Goal: Transaction & Acquisition: Purchase product/service

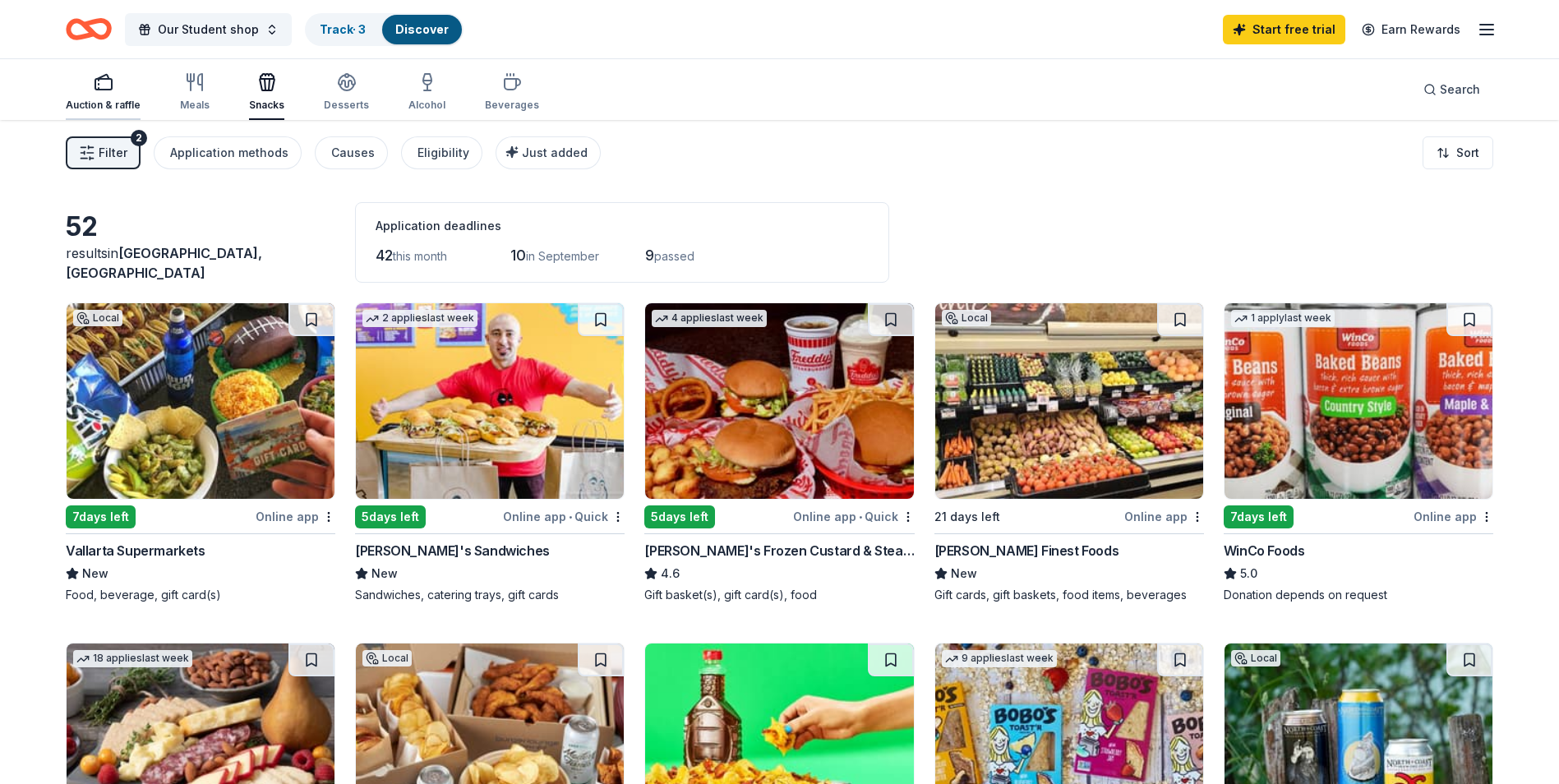
click at [128, 103] on div "Auction & raffle" at bounding box center [103, 105] width 75 height 13
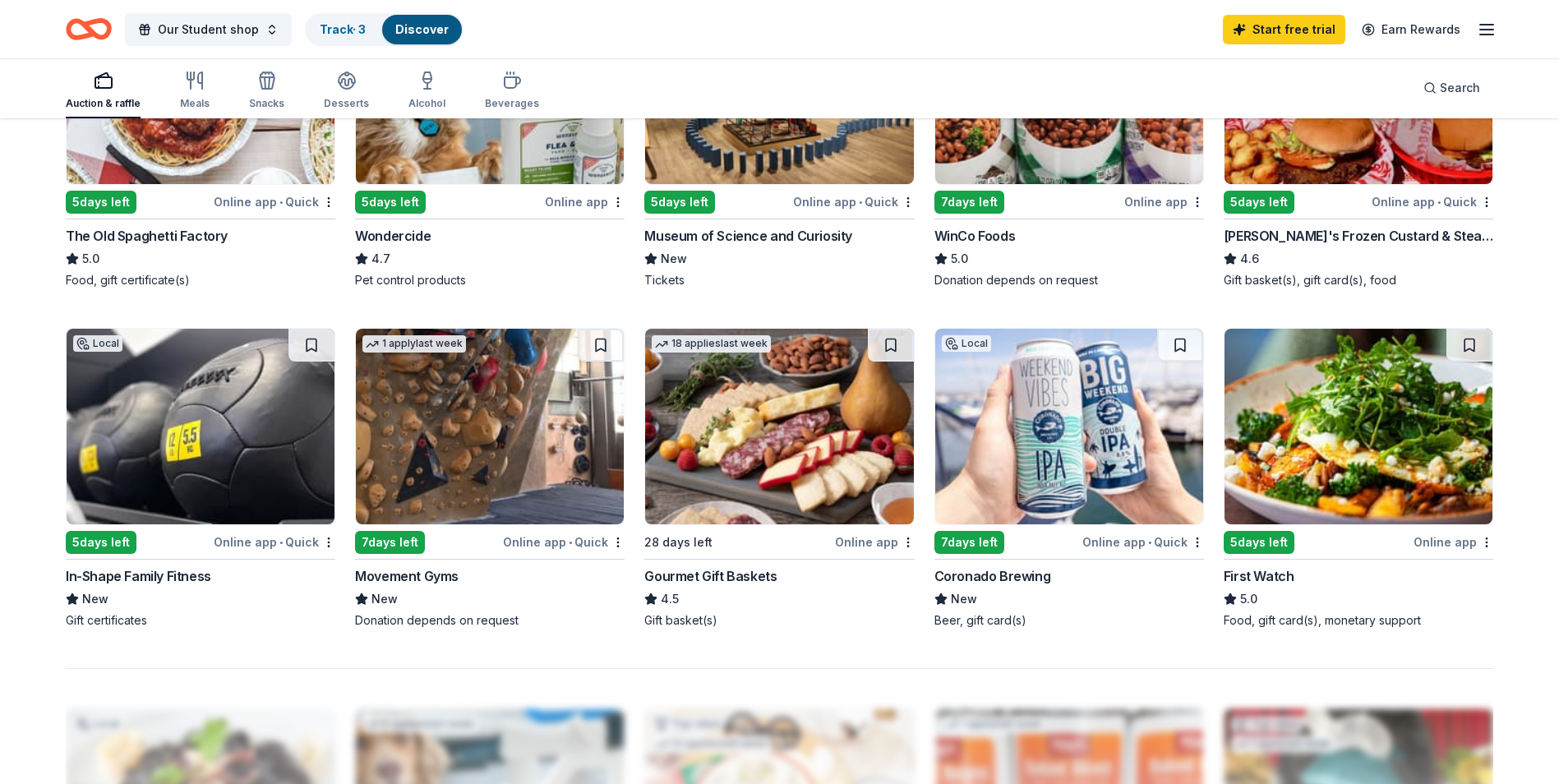
scroll to position [986, 0]
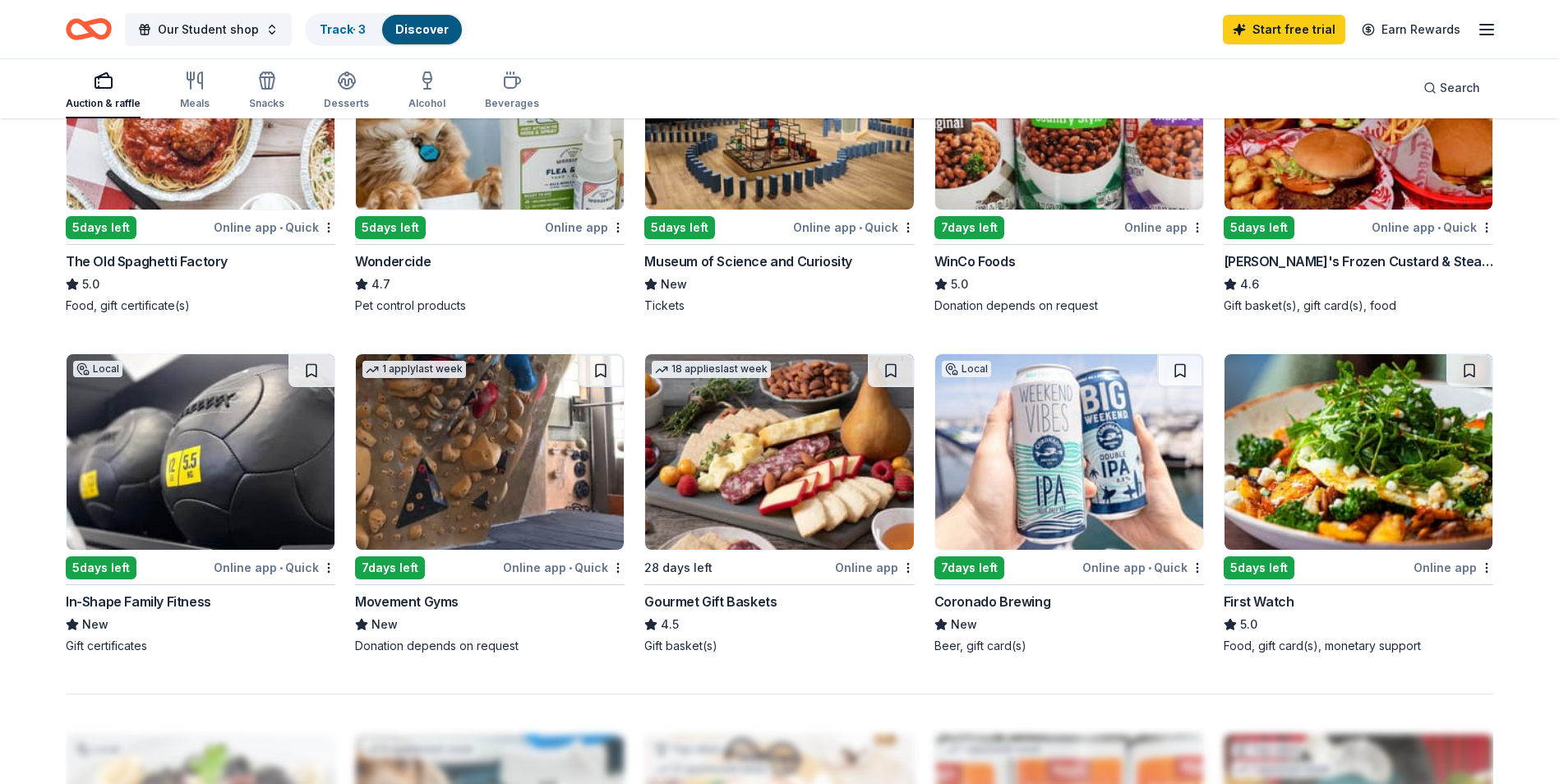
click at [168, 101] on div "Auction & raffle Meals Snacks Desserts Alcohol Beverages" at bounding box center [303, 90] width 474 height 54
click at [196, 99] on div "Meals" at bounding box center [194, 103] width 29 height 13
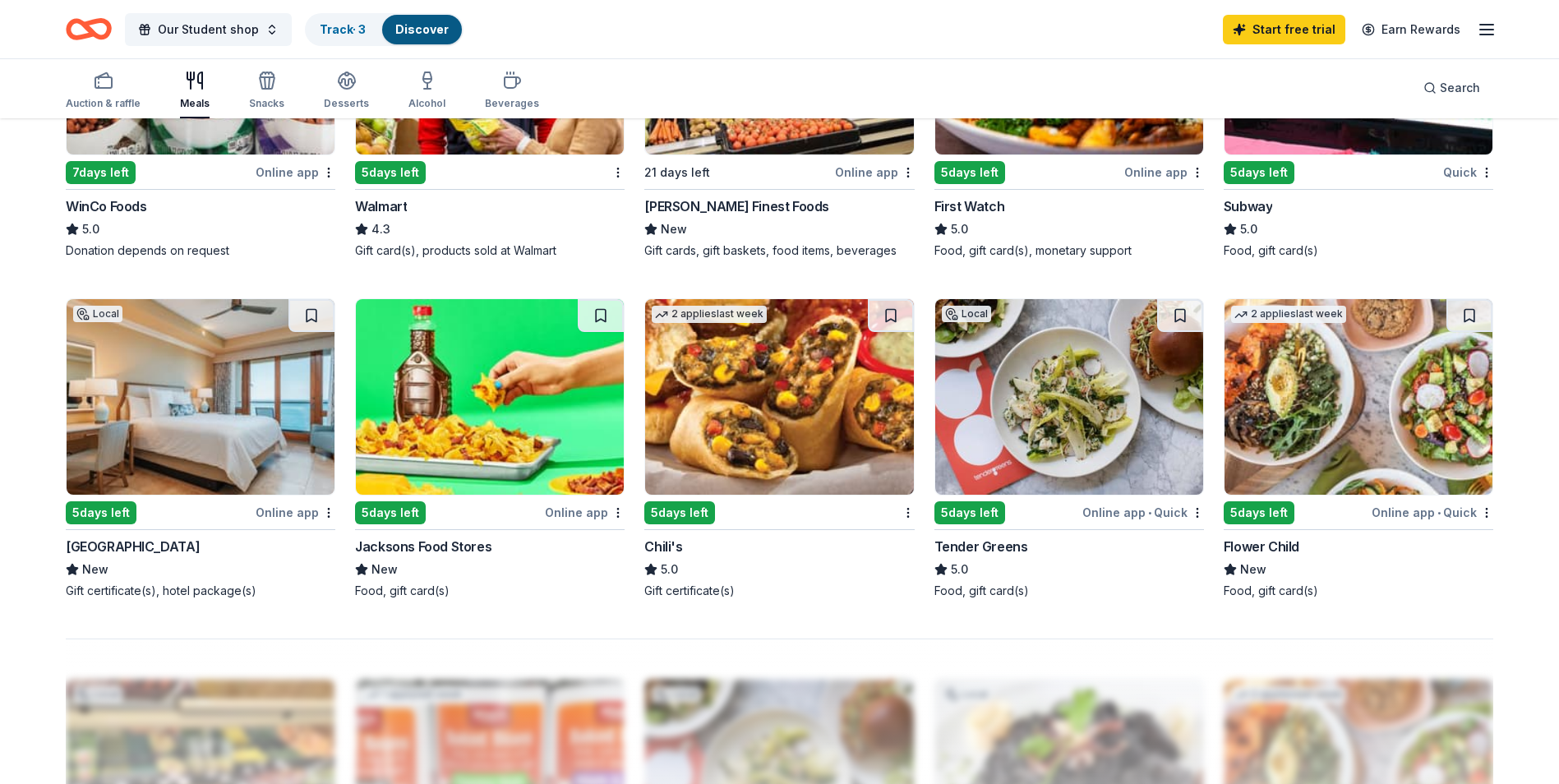
scroll to position [1068, 0]
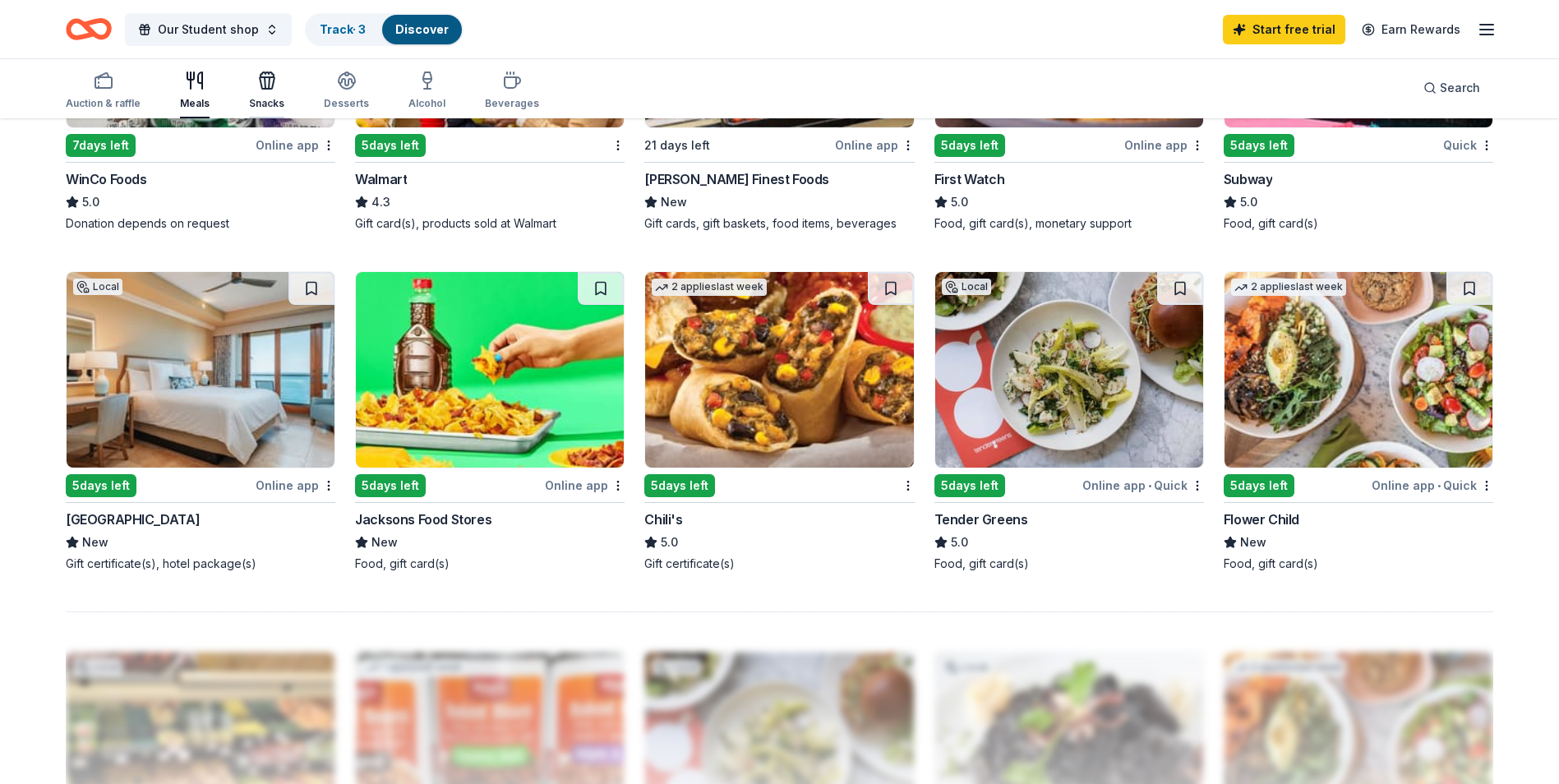
click at [255, 97] on div "Snacks" at bounding box center [267, 103] width 35 height 13
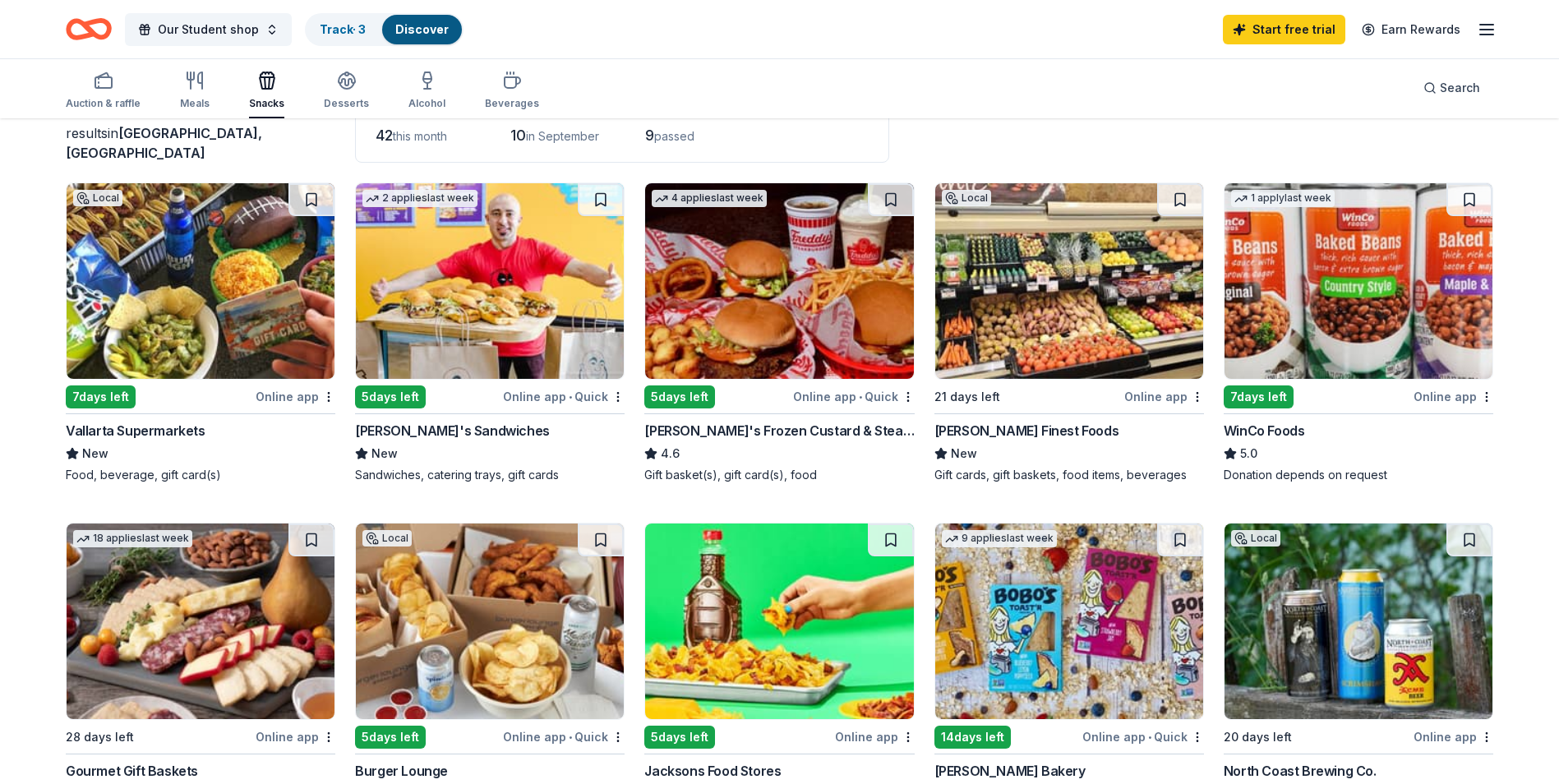
scroll to position [247, 0]
